Goal: Task Accomplishment & Management: Manage account settings

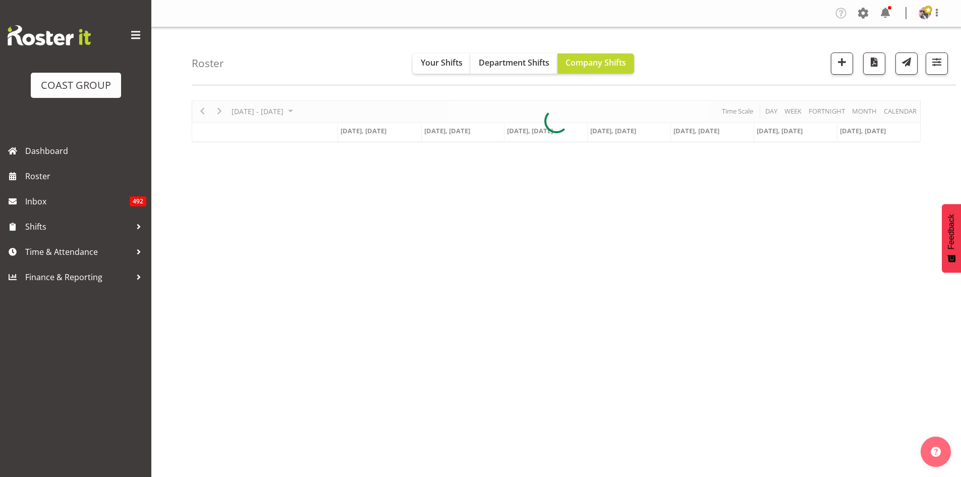
click at [134, 37] on span at bounding box center [136, 35] width 16 height 16
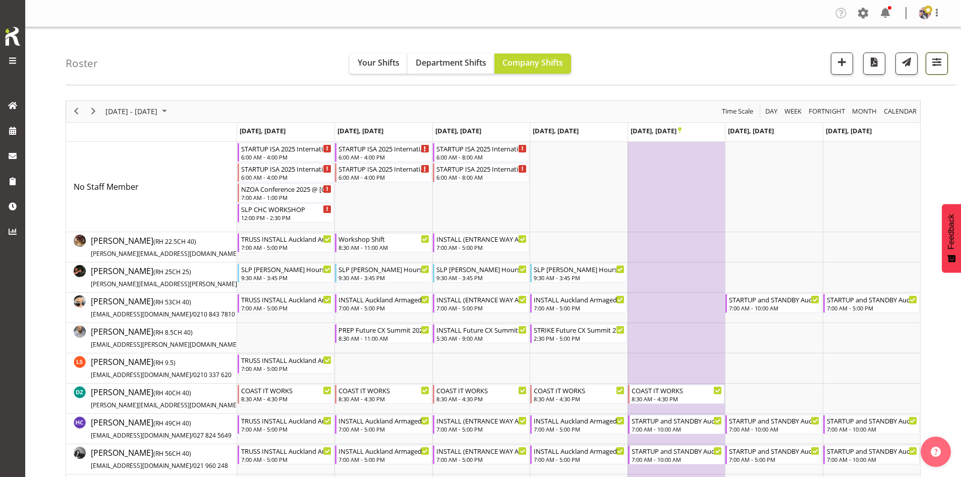
click at [939, 63] on span "button" at bounding box center [936, 61] width 13 height 13
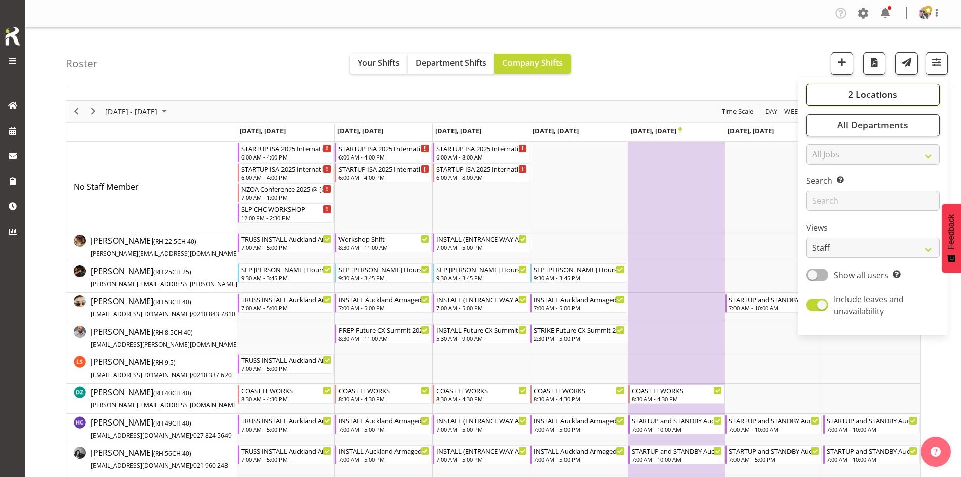
click at [874, 96] on span "2 Locations" at bounding box center [872, 94] width 49 height 12
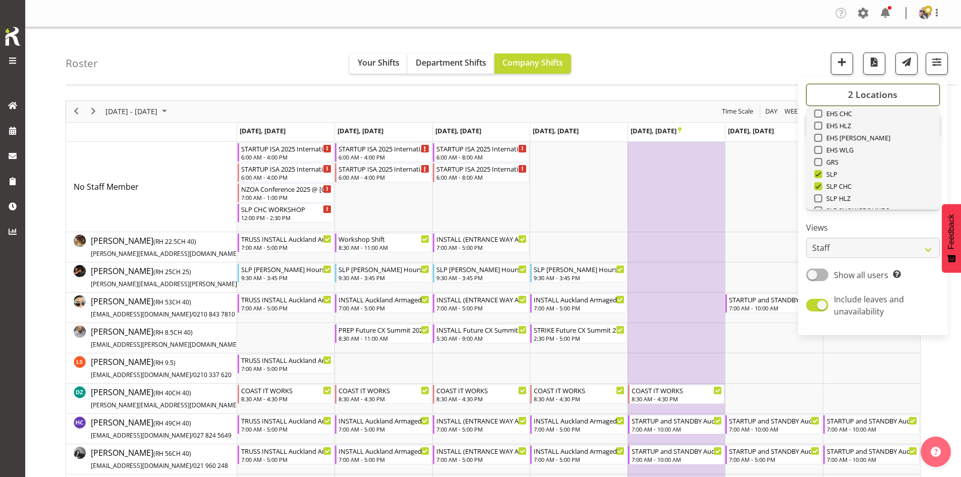
scroll to position [151, 0]
click at [823, 123] on span "SLP" at bounding box center [830, 126] width 16 height 8
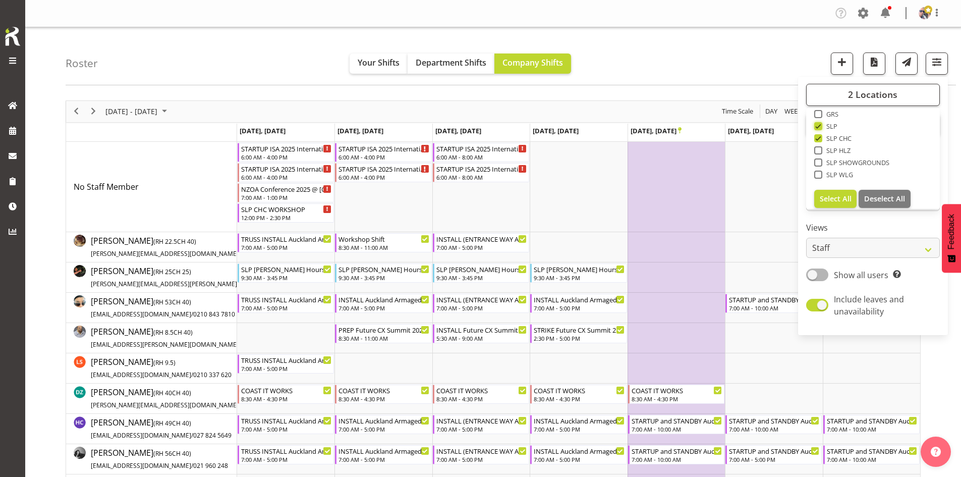
click at [821, 123] on input "SLP" at bounding box center [817, 126] width 7 height 7
checkbox input "false"
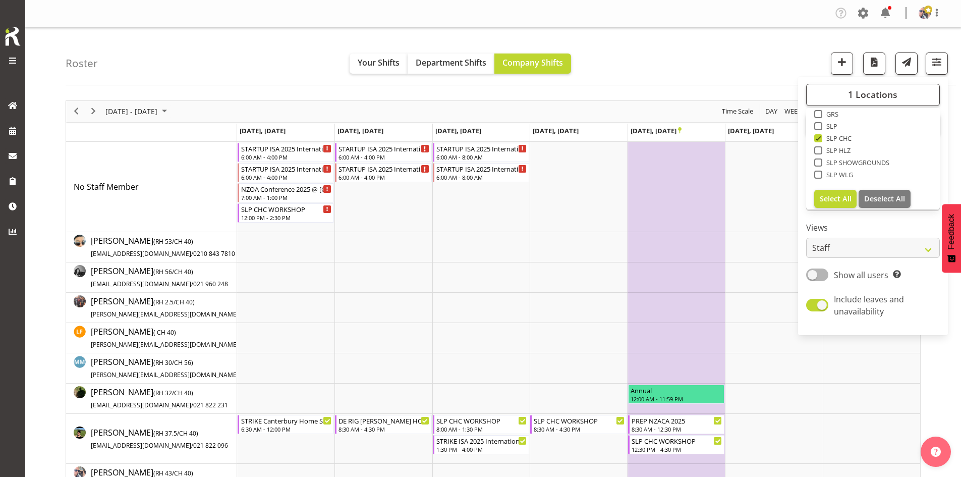
click at [705, 88] on div "Roster Your Shifts Department Shifts Company Shifts 1 Locations Clear CARLTON E…" at bounding box center [493, 395] width 936 height 736
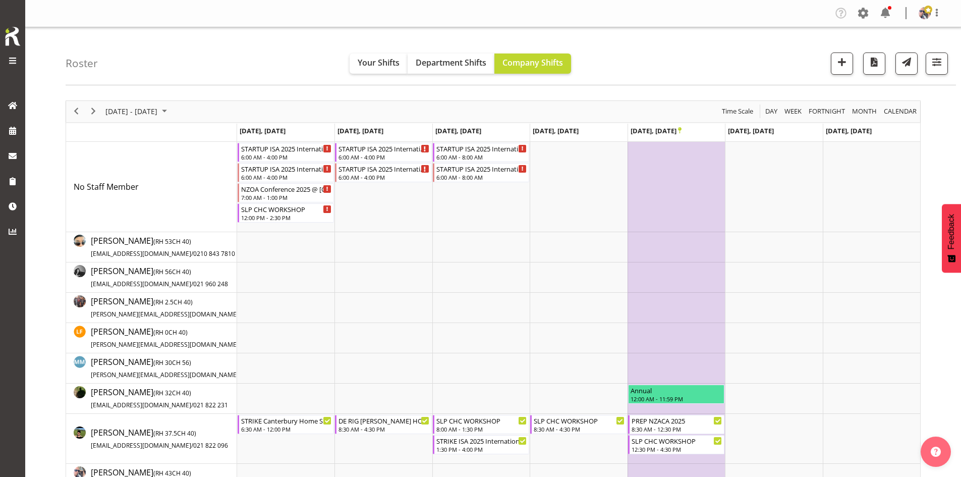
click at [173, 102] on div "[DATE] - [DATE]" at bounding box center [137, 111] width 71 height 21
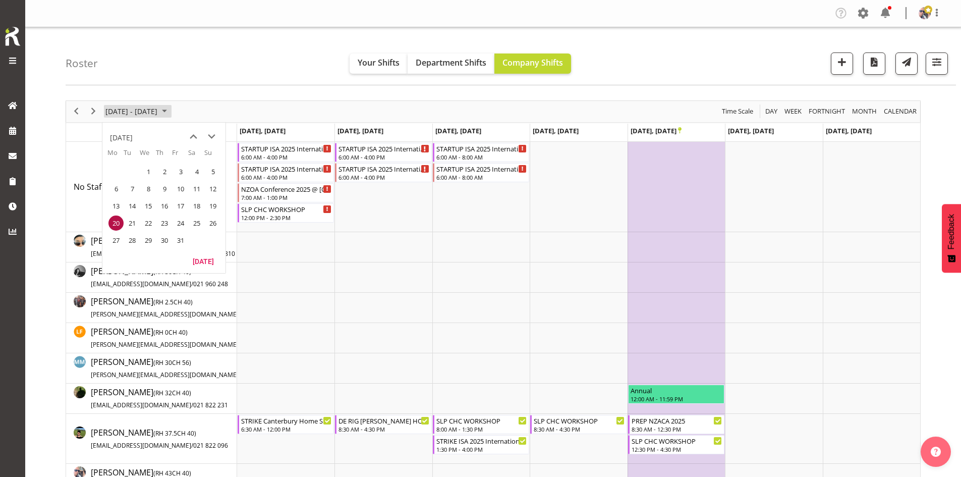
click at [170, 105] on span "October 2025" at bounding box center [164, 111] width 12 height 13
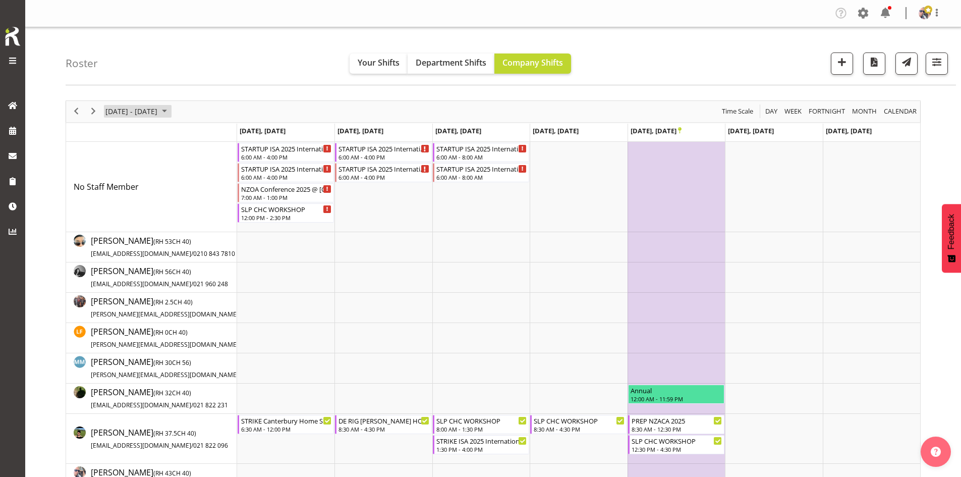
click at [170, 117] on span "October 2025" at bounding box center [164, 111] width 12 height 13
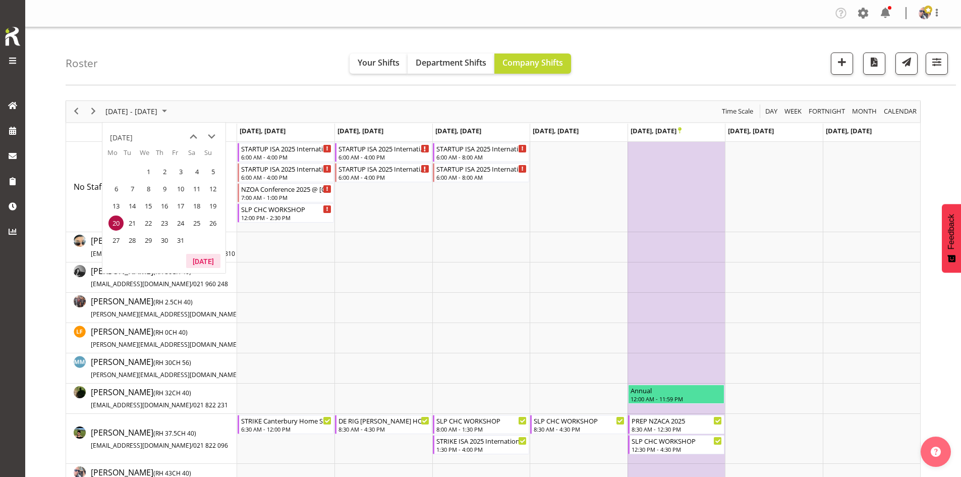
click at [203, 261] on button "[DATE]" at bounding box center [203, 261] width 34 height 14
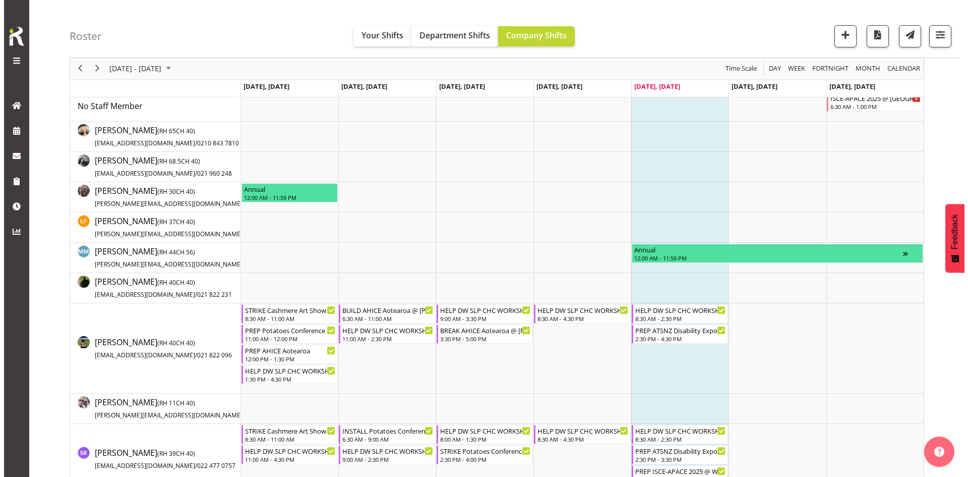
scroll to position [101, 0]
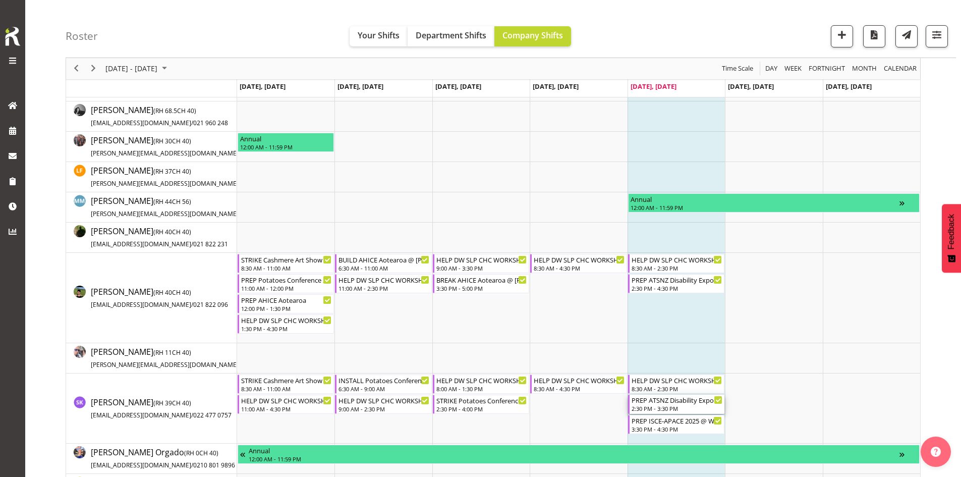
click at [675, 404] on div "PREP ATSNZ Disability Expo 2025 @ warehouse" at bounding box center [677, 399] width 91 height 10
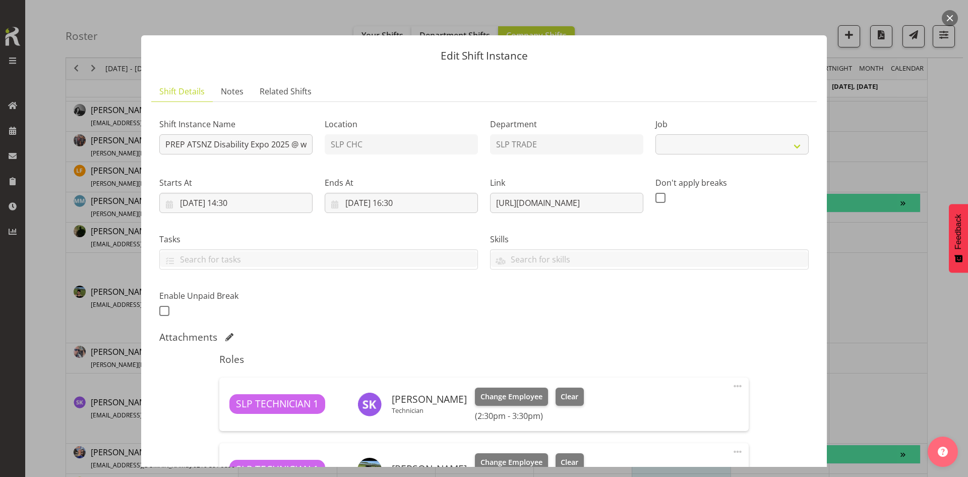
select select "9714"
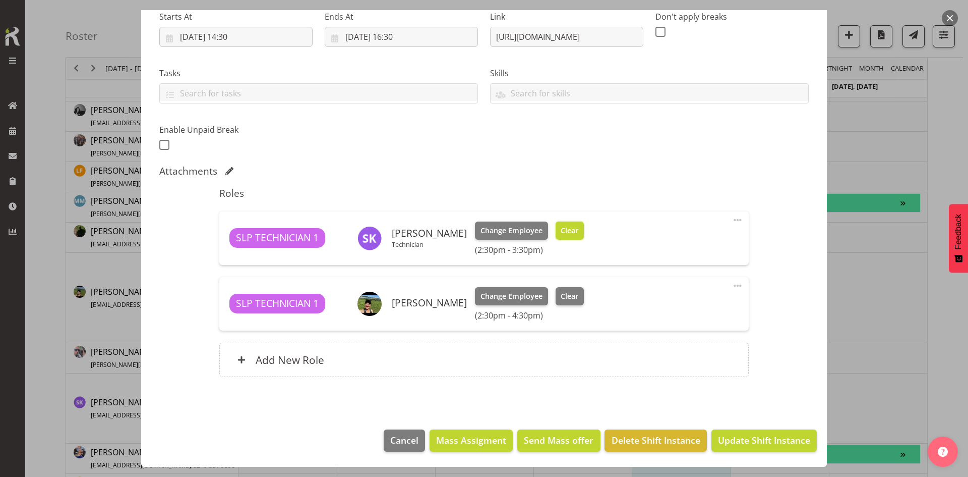
click at [573, 238] on button "Clear" at bounding box center [570, 230] width 29 height 18
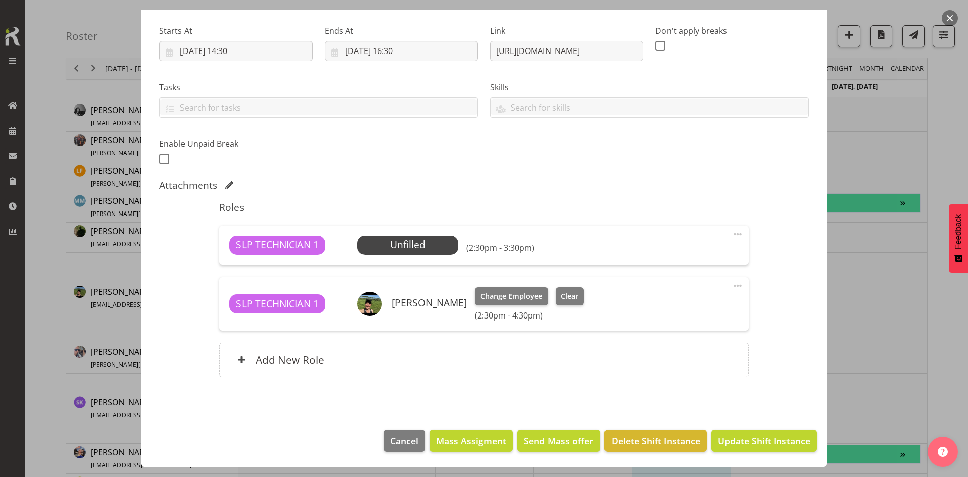
click at [734, 233] on span at bounding box center [738, 234] width 12 height 12
click at [703, 289] on link "Delete" at bounding box center [695, 292] width 97 height 18
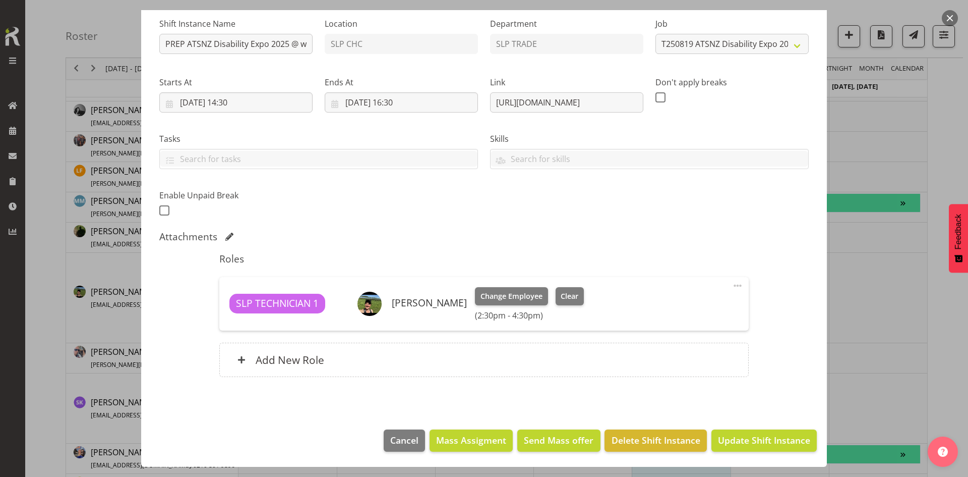
scroll to position [100, 0]
click at [720, 446] on span "Update Shift Instance" at bounding box center [764, 439] width 92 height 13
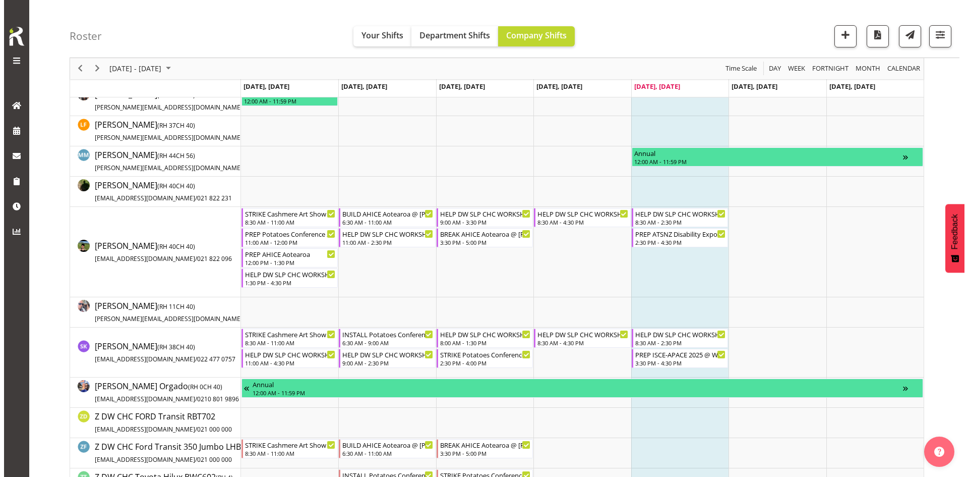
scroll to position [151, 0]
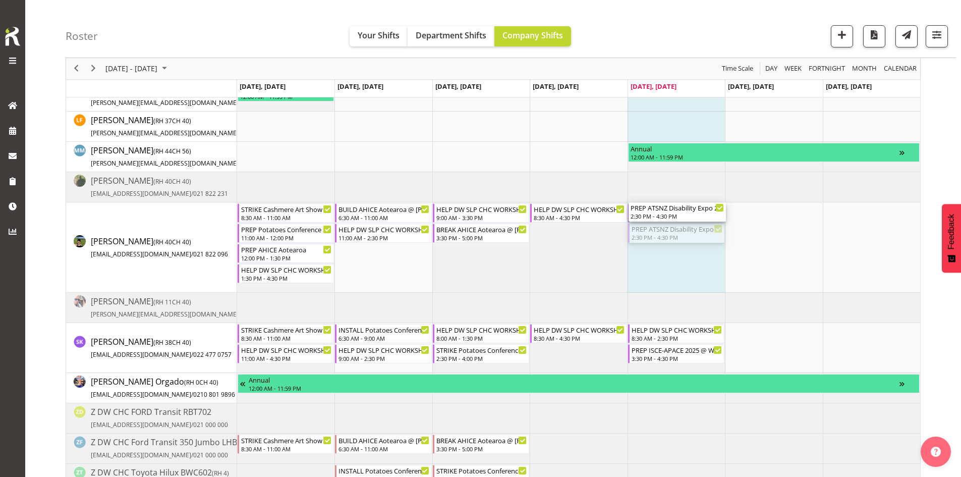
drag, startPoint x: 680, startPoint y: 233, endPoint x: 658, endPoint y: 240, distance: 23.3
click at [658, 240] on div "ISCE-APACE 2025 @ [GEOGRAPHIC_DATA] 6:30 AM - 1:00 PM Annual 12:00 AM - 11:59 P…" at bounding box center [578, 287] width 683 height 594
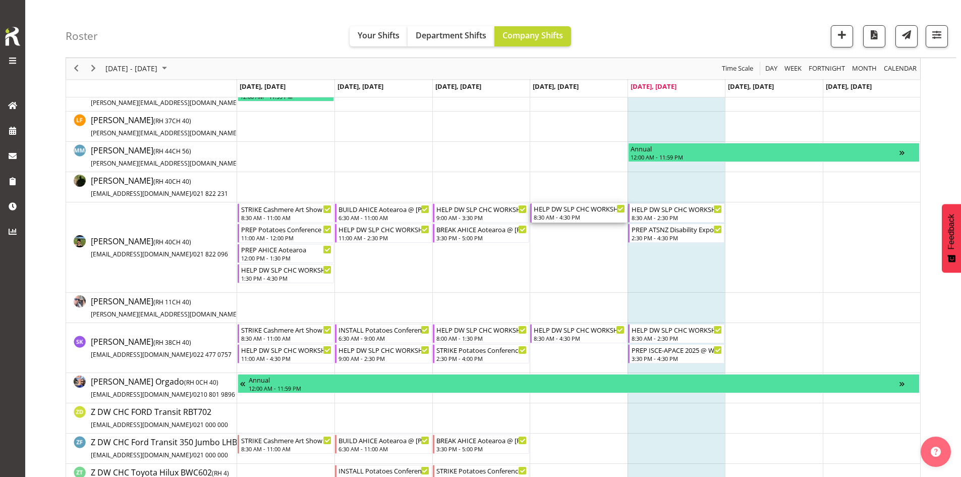
click at [594, 218] on div "8:30 AM - 4:30 PM" at bounding box center [579, 217] width 91 height 8
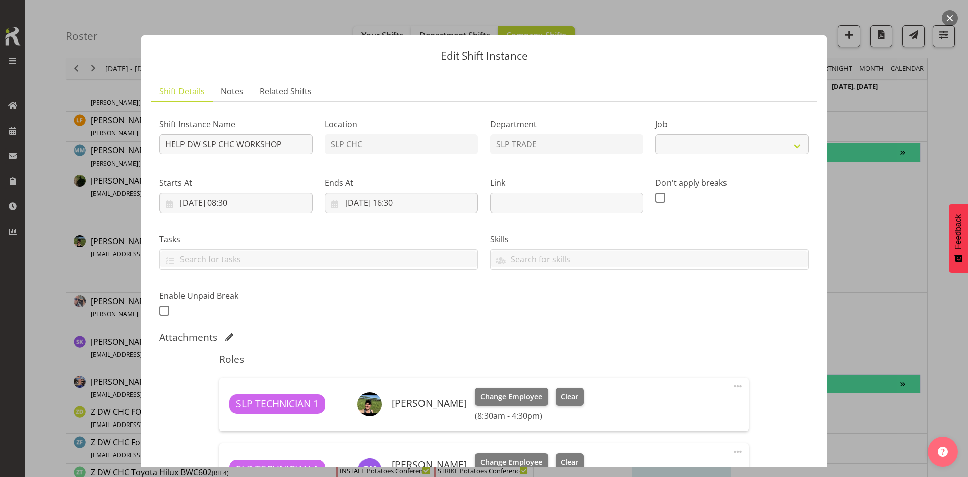
select select "45"
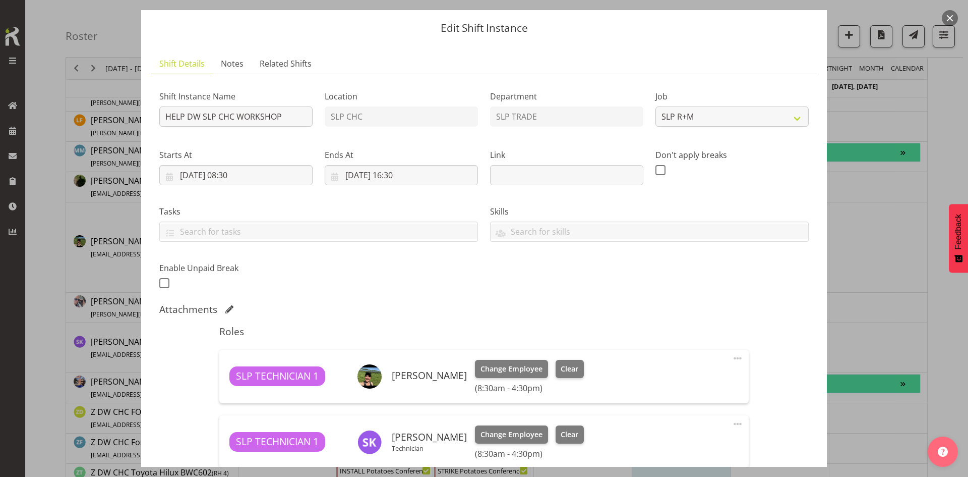
scroll to position [101, 0]
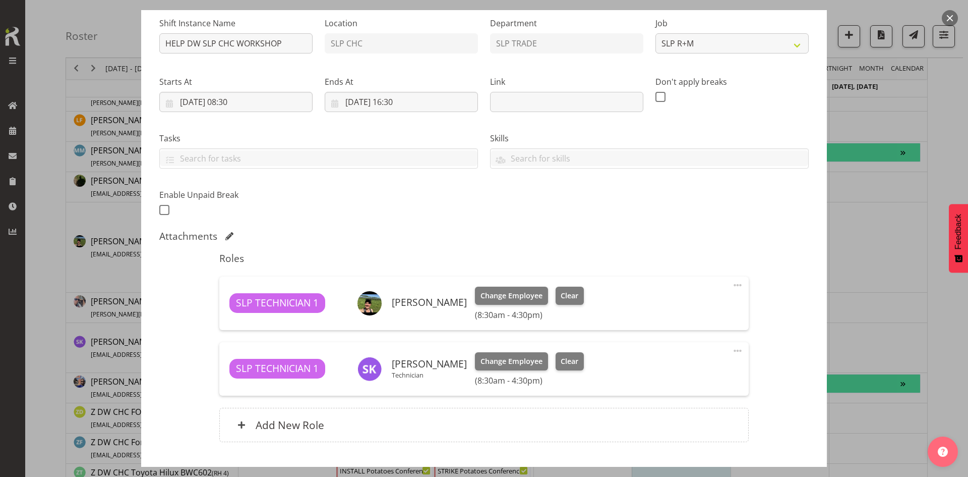
click at [732, 284] on span at bounding box center [738, 285] width 12 height 12
click at [662, 308] on link "Edit" at bounding box center [695, 307] width 97 height 18
select select "7"
select select "2025"
select select "16"
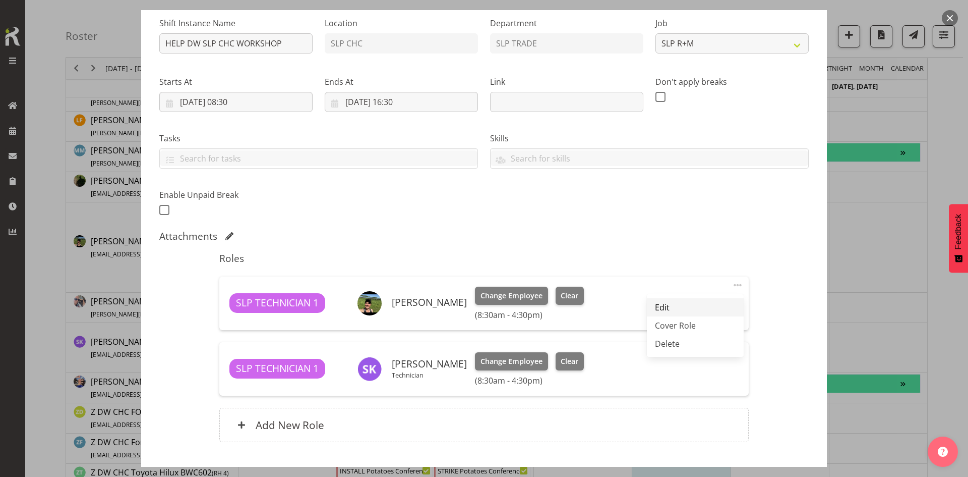
select select "30"
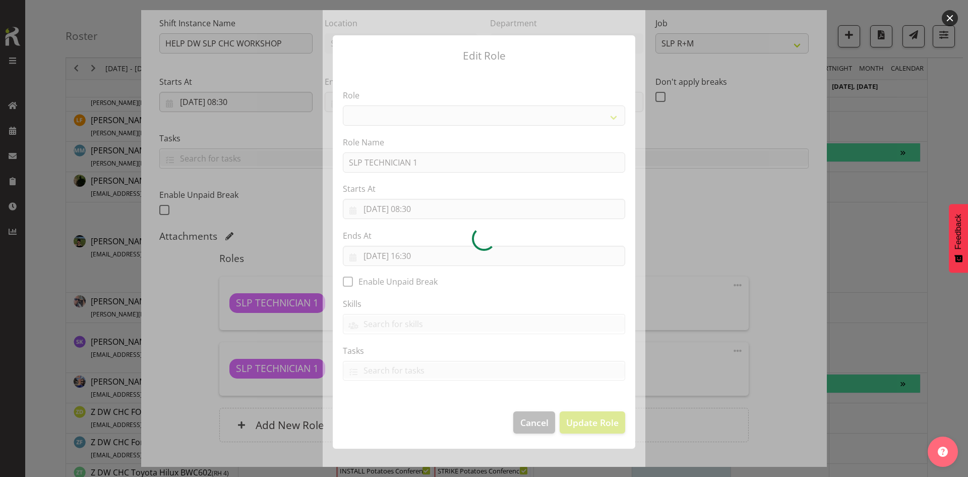
select select "123"
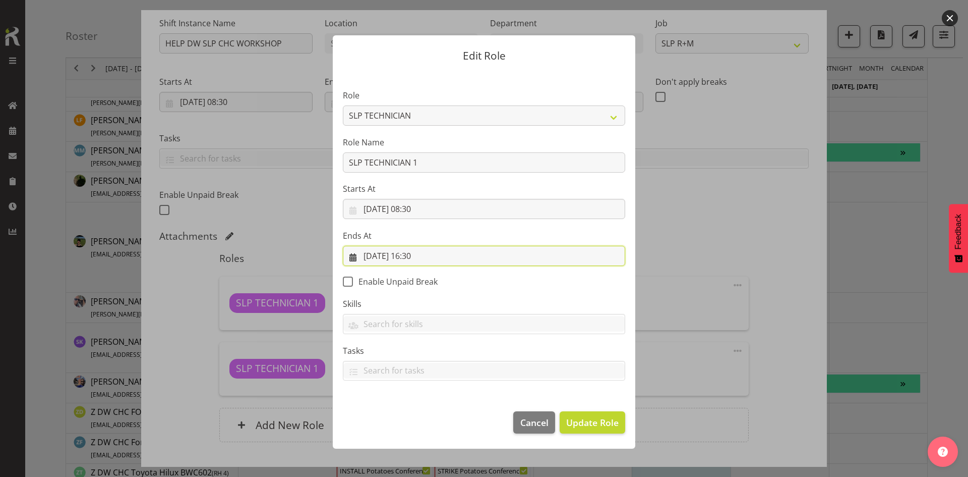
click at [451, 254] on input "[DATE] 16:30" at bounding box center [484, 256] width 282 height 20
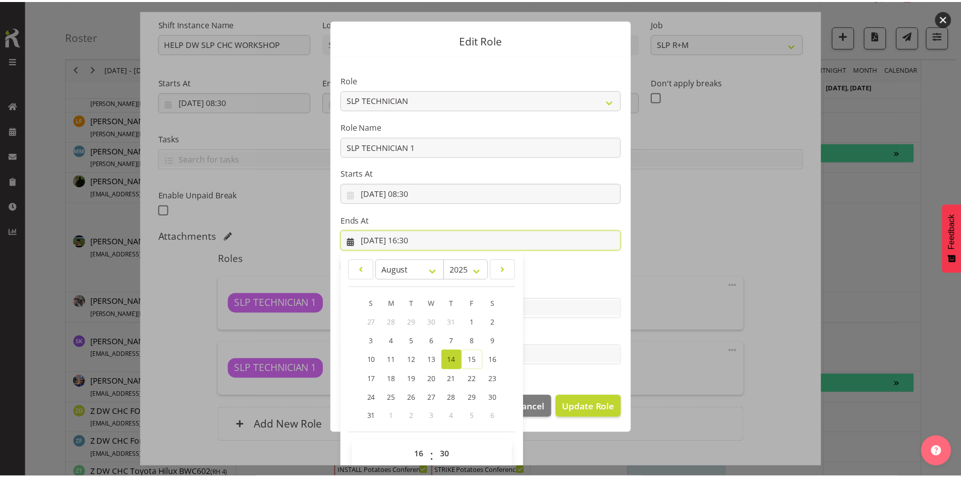
scroll to position [30, 0]
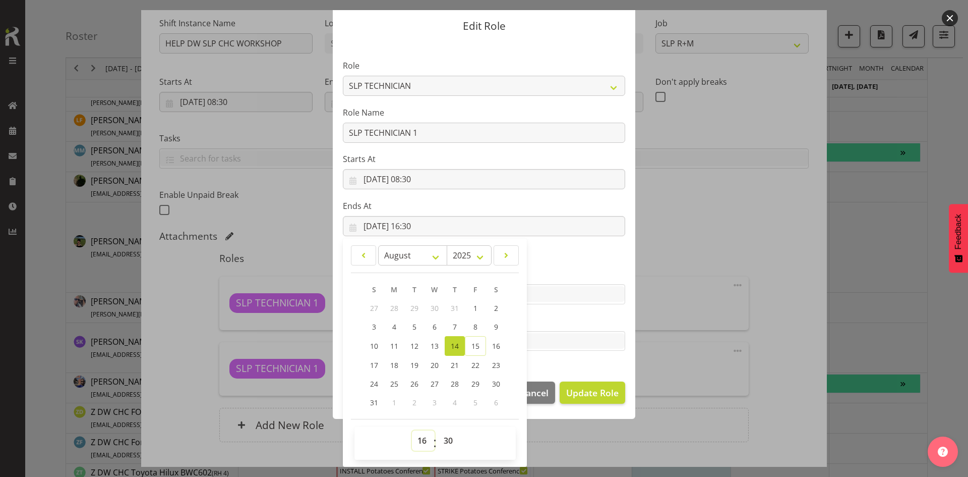
click at [414, 440] on select "00 01 02 03 04 05 06 07 08 09 10 11 12 13 14 15 16 17 18 19 20 21 22 23" at bounding box center [423, 440] width 23 height 20
select select "14"
click at [412, 430] on select "00 01 02 03 04 05 06 07 08 09 10 11 12 13 14 15 16 17 18 19 20 21 22 23" at bounding box center [423, 440] width 23 height 20
type input "[DATE] 14:30"
click at [581, 395] on span "Update Role" at bounding box center [592, 392] width 52 height 13
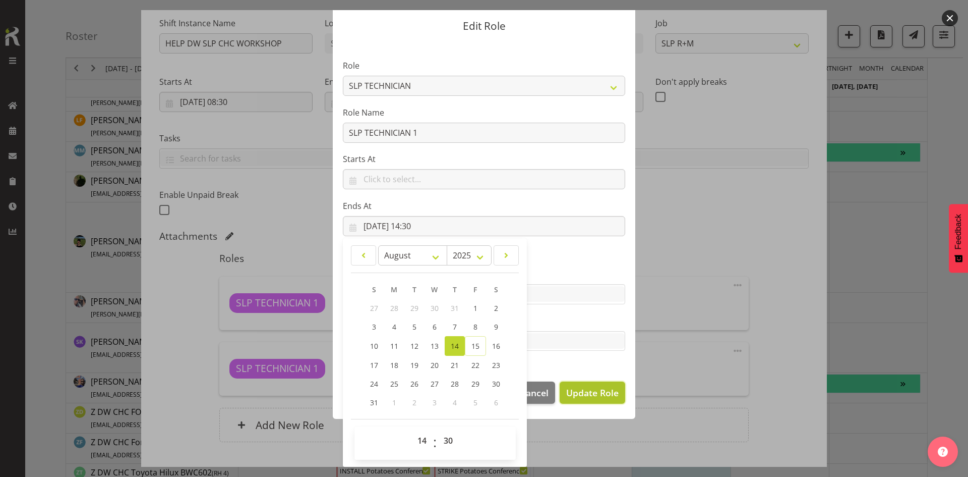
select select
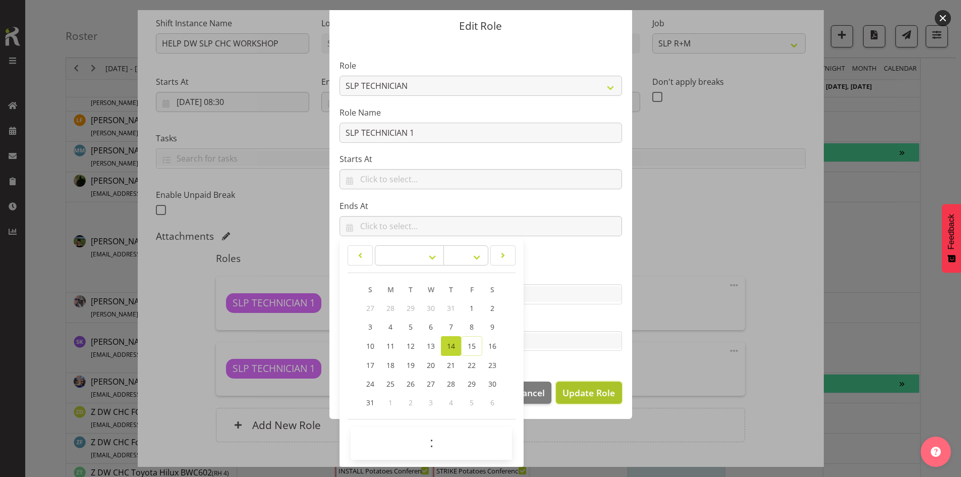
scroll to position [29, 0]
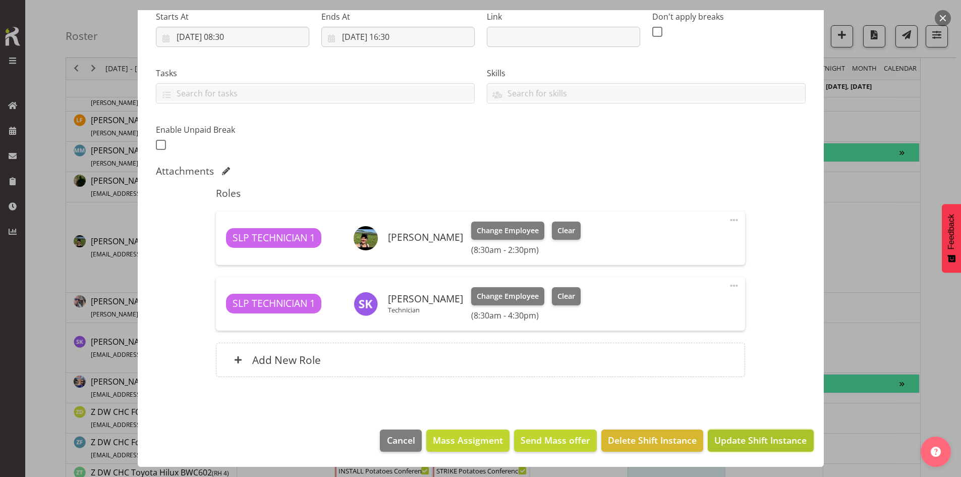
click at [718, 435] on span "Update Shift Instance" at bounding box center [760, 439] width 92 height 13
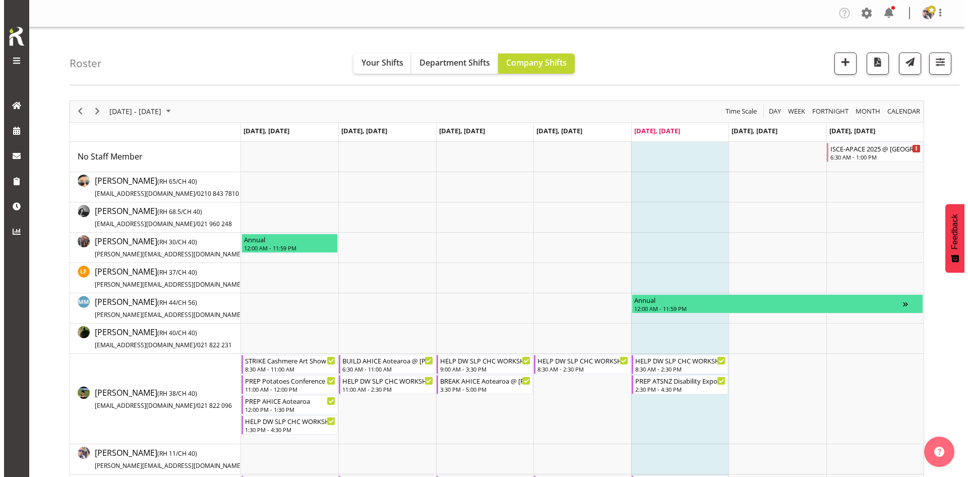
scroll to position [101, 0]
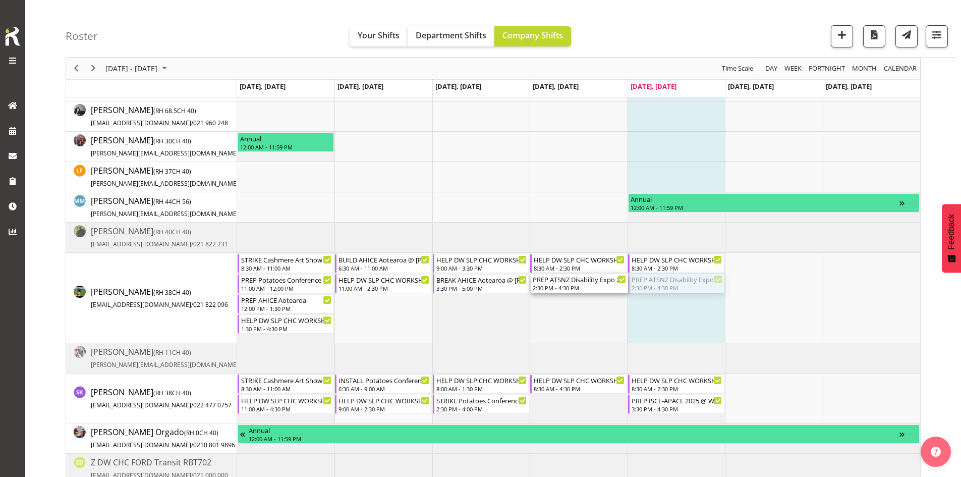
drag, startPoint x: 678, startPoint y: 287, endPoint x: 586, endPoint y: 291, distance: 92.4
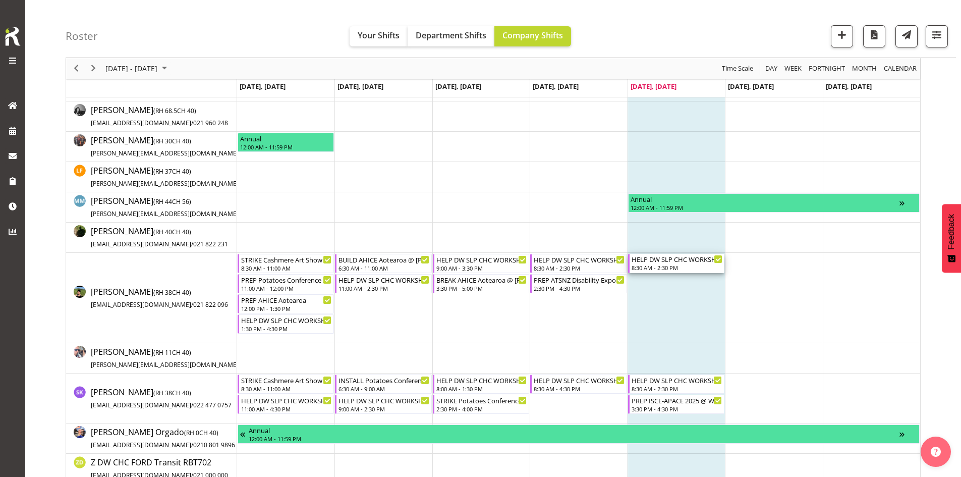
click at [688, 262] on div "HELP DW SLP CHC WORKSHOP" at bounding box center [677, 259] width 91 height 10
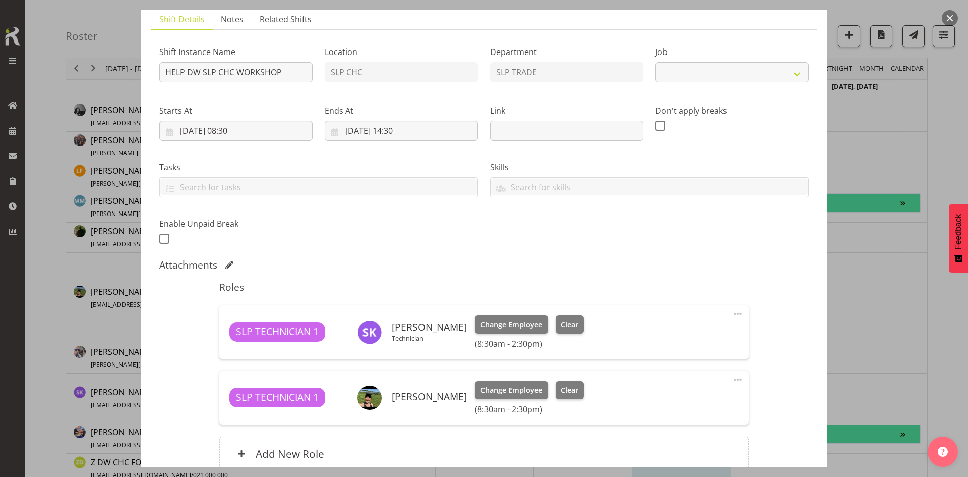
select select "45"
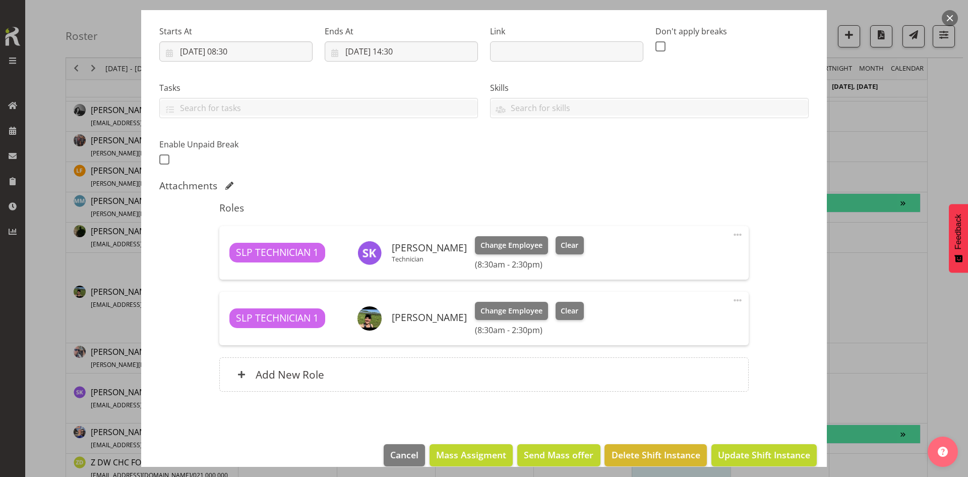
click at [735, 299] on span at bounding box center [738, 300] width 12 height 12
click at [657, 321] on link "Edit" at bounding box center [695, 322] width 97 height 18
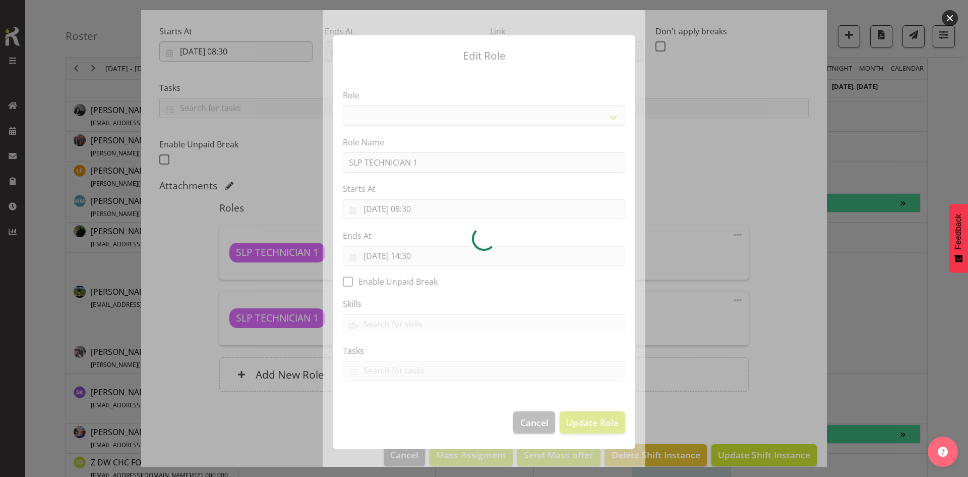
select select "123"
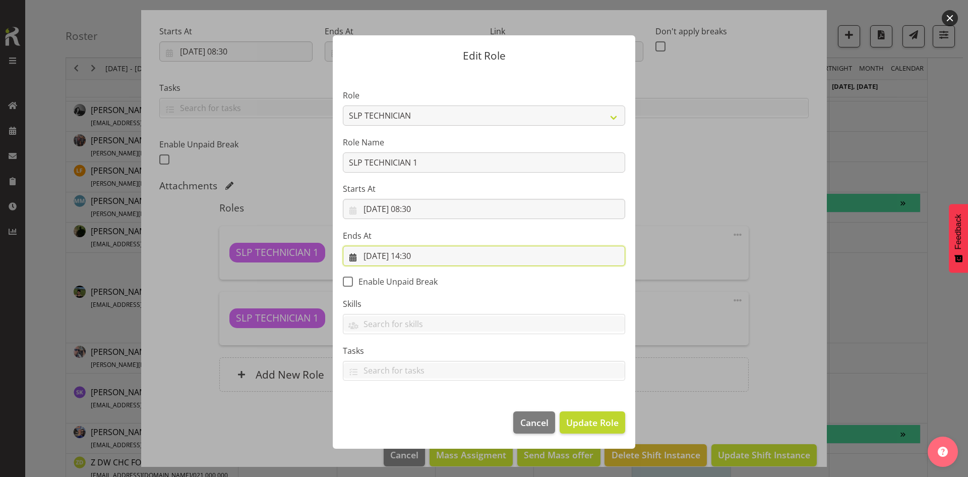
click at [426, 259] on input "[DATE] 14:30" at bounding box center [484, 256] width 282 height 20
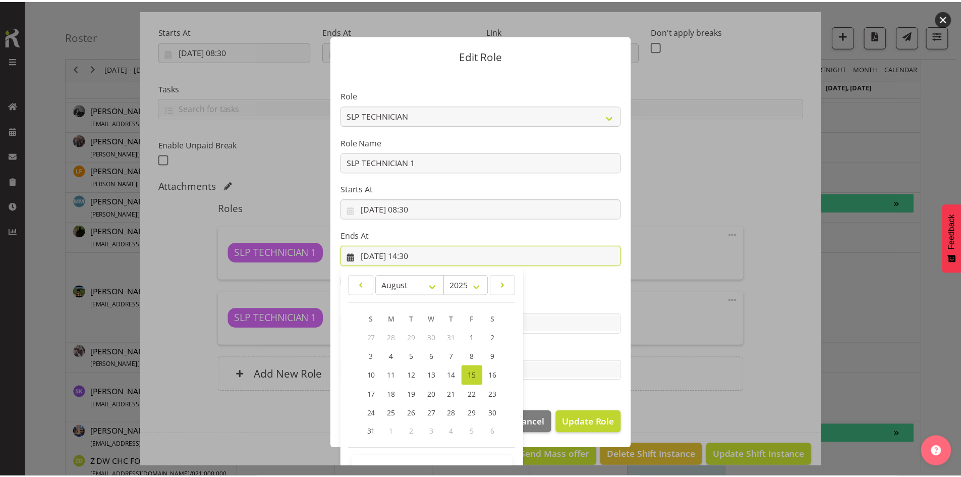
scroll to position [30, 0]
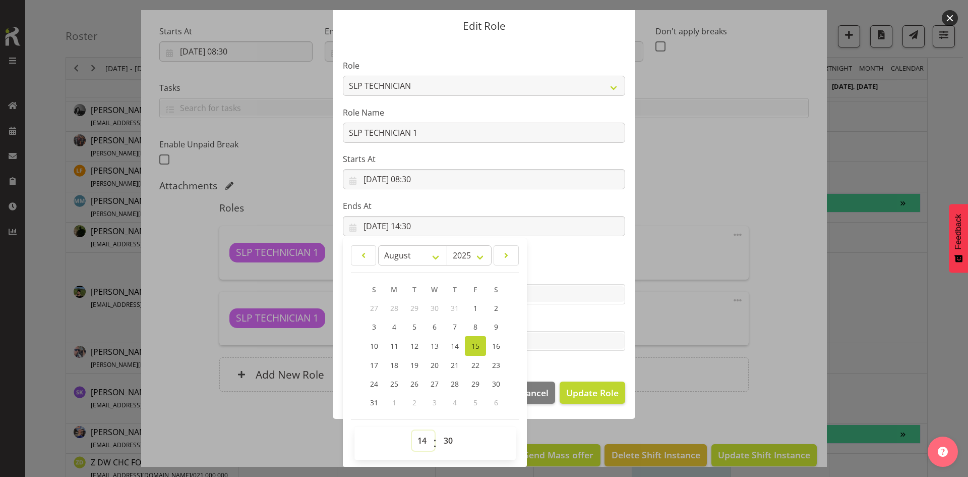
click at [425, 439] on select "00 01 02 03 04 05 06 07 08 09 10 11 12 13 14 15 16 17 18 19 20 21 22 23" at bounding box center [423, 440] width 23 height 20
select select "16"
click at [412, 430] on select "00 01 02 03 04 05 06 07 08 09 10 11 12 13 14 15 16 17 18 19 20 21 22 23" at bounding box center [423, 440] width 23 height 20
type input "[DATE] 16:30"
click at [619, 384] on button "Update Role" at bounding box center [593, 392] width 66 height 22
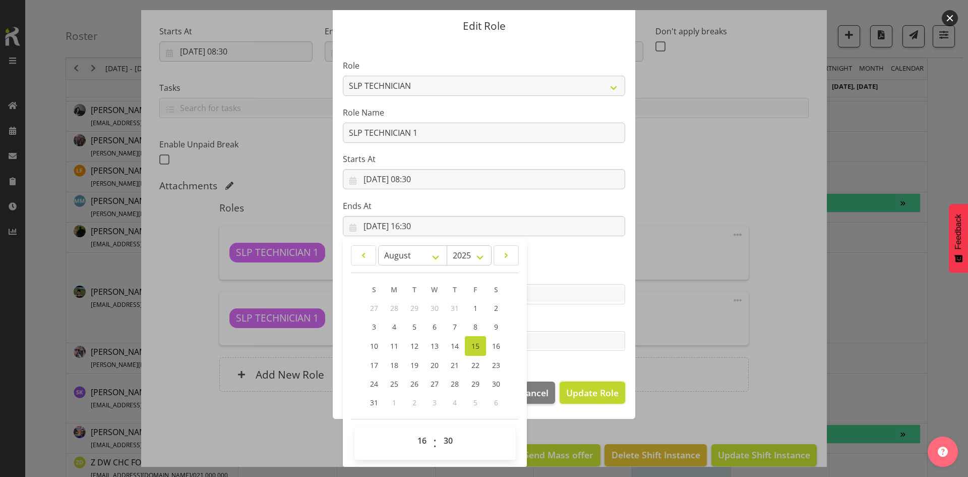
select select
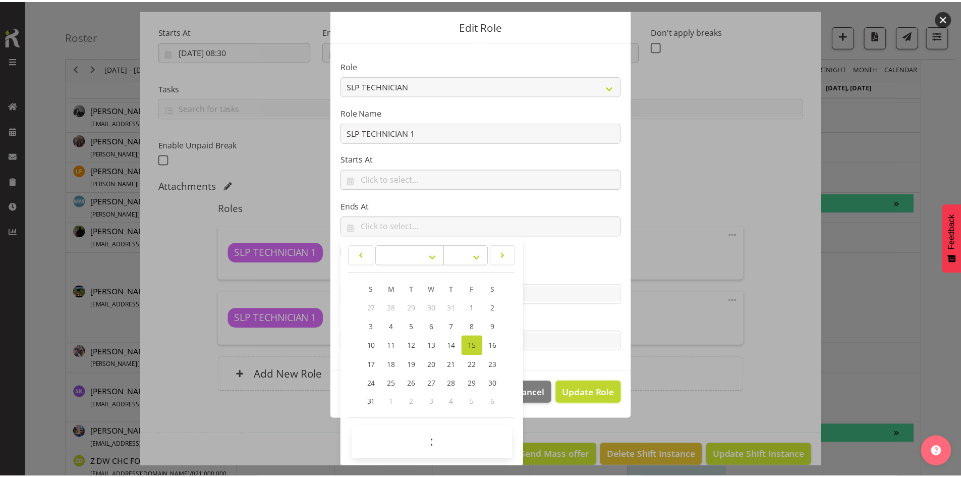
scroll to position [29, 0]
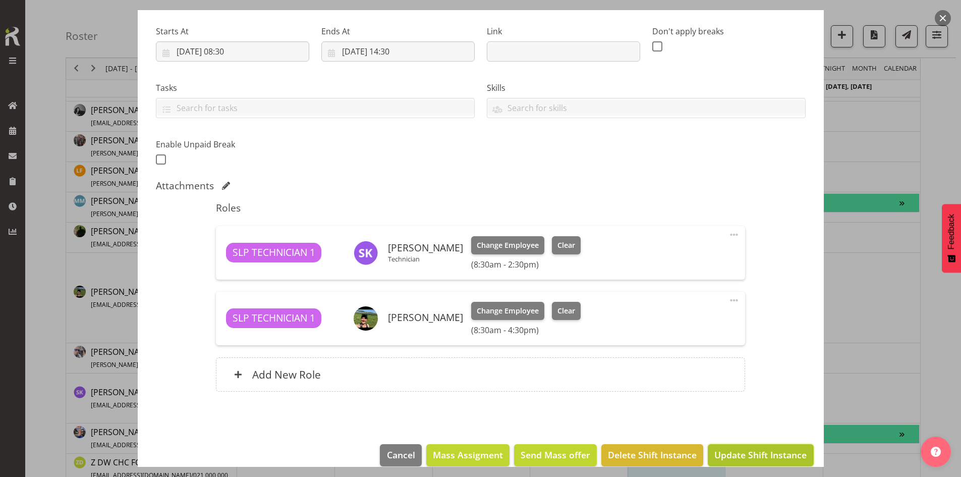
click at [765, 464] on button "Update Shift Instance" at bounding box center [760, 455] width 105 height 22
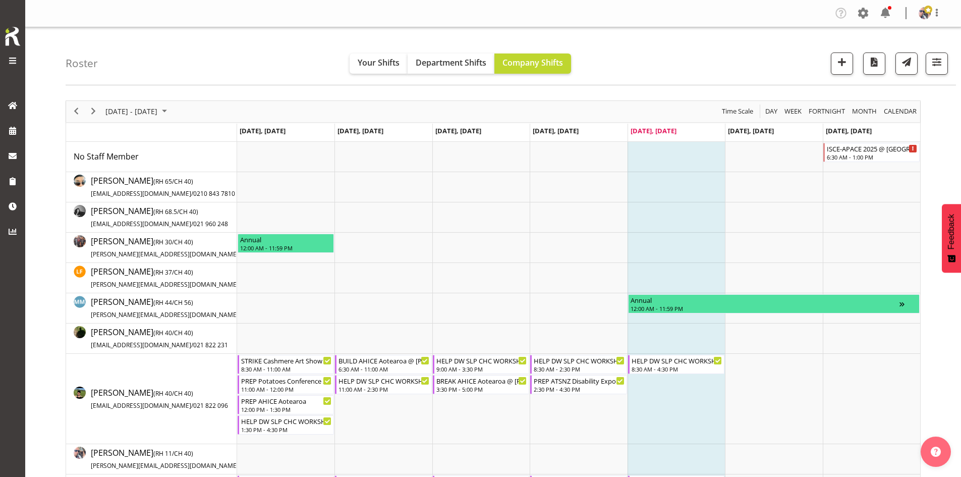
scroll to position [202, 0]
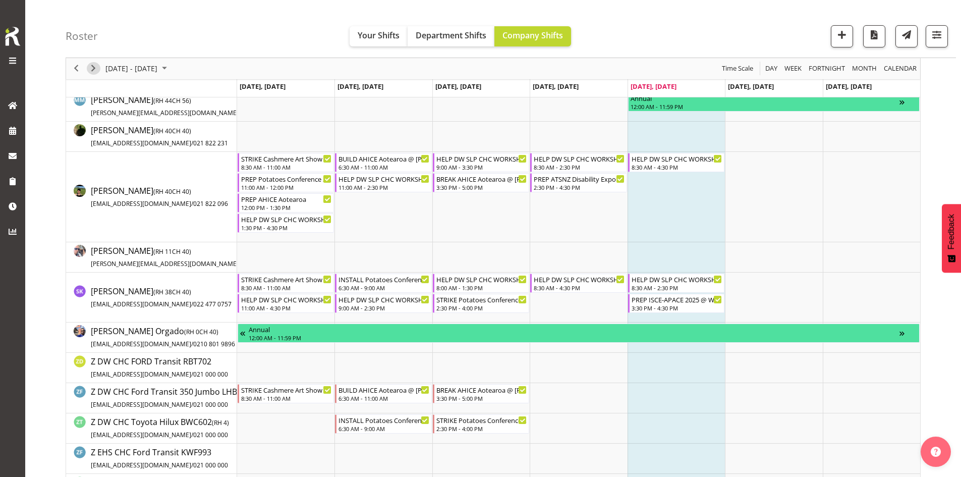
click at [88, 67] on button "Next" at bounding box center [94, 69] width 14 height 13
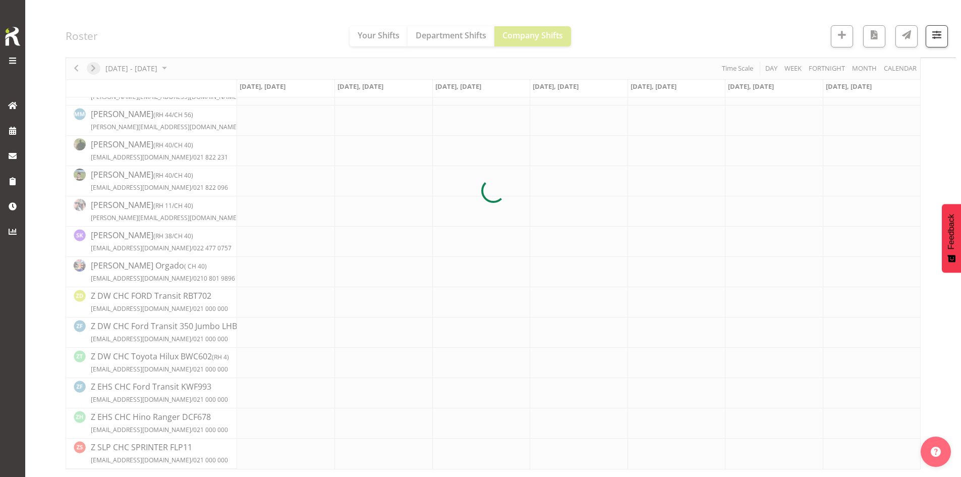
scroll to position [188, 0]
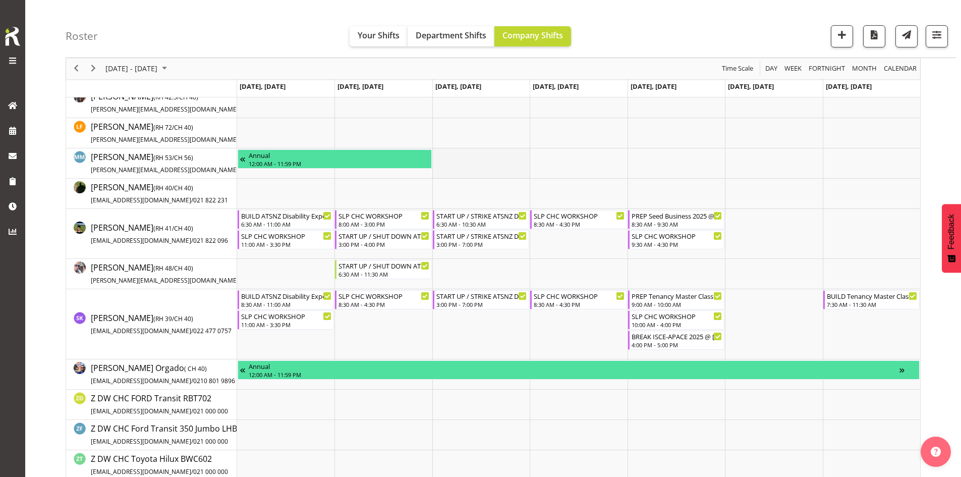
scroll to position [151, 0]
